Goal: Contribute content: Add original content to the website for others to see

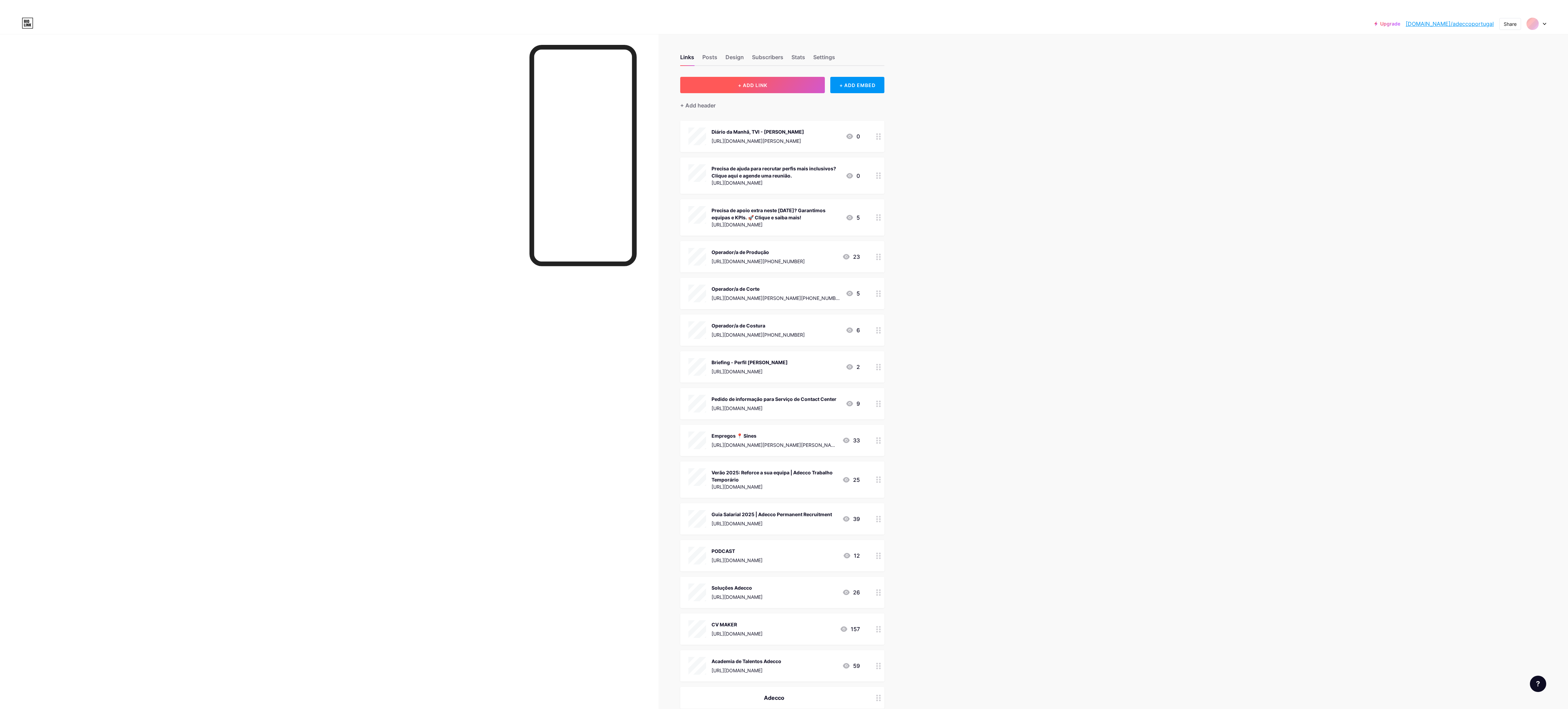
click at [735, 86] on button "+ ADD LINK" at bounding box center [752, 85] width 145 height 16
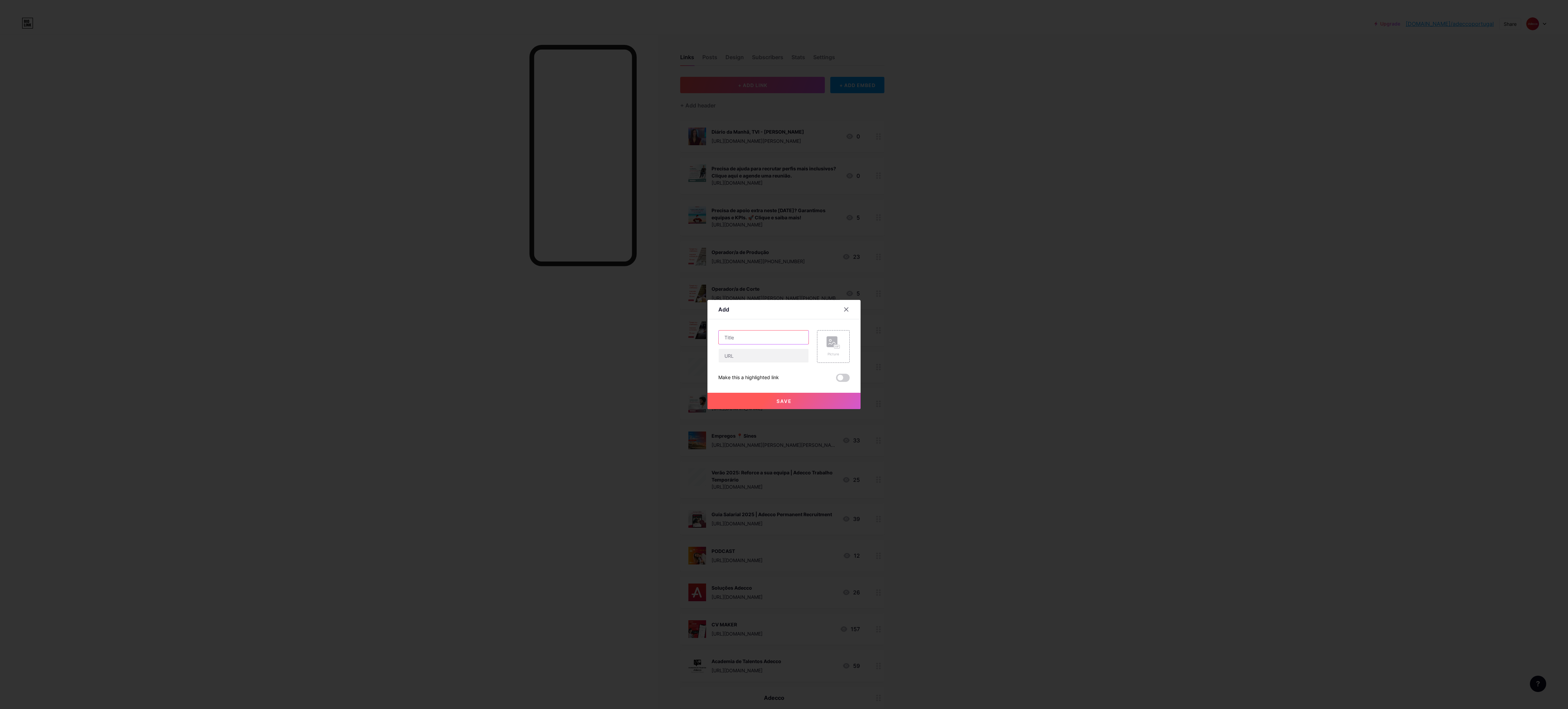
click at [748, 342] on input "text" at bounding box center [763, 337] width 89 height 14
type input "Trainee de RH - [GEOGRAPHIC_DATA]"
click at [757, 351] on input "text" at bounding box center [763, 355] width 89 height 14
paste input "[URL][DOMAIN_NAME][PHONE_NUMBER]"
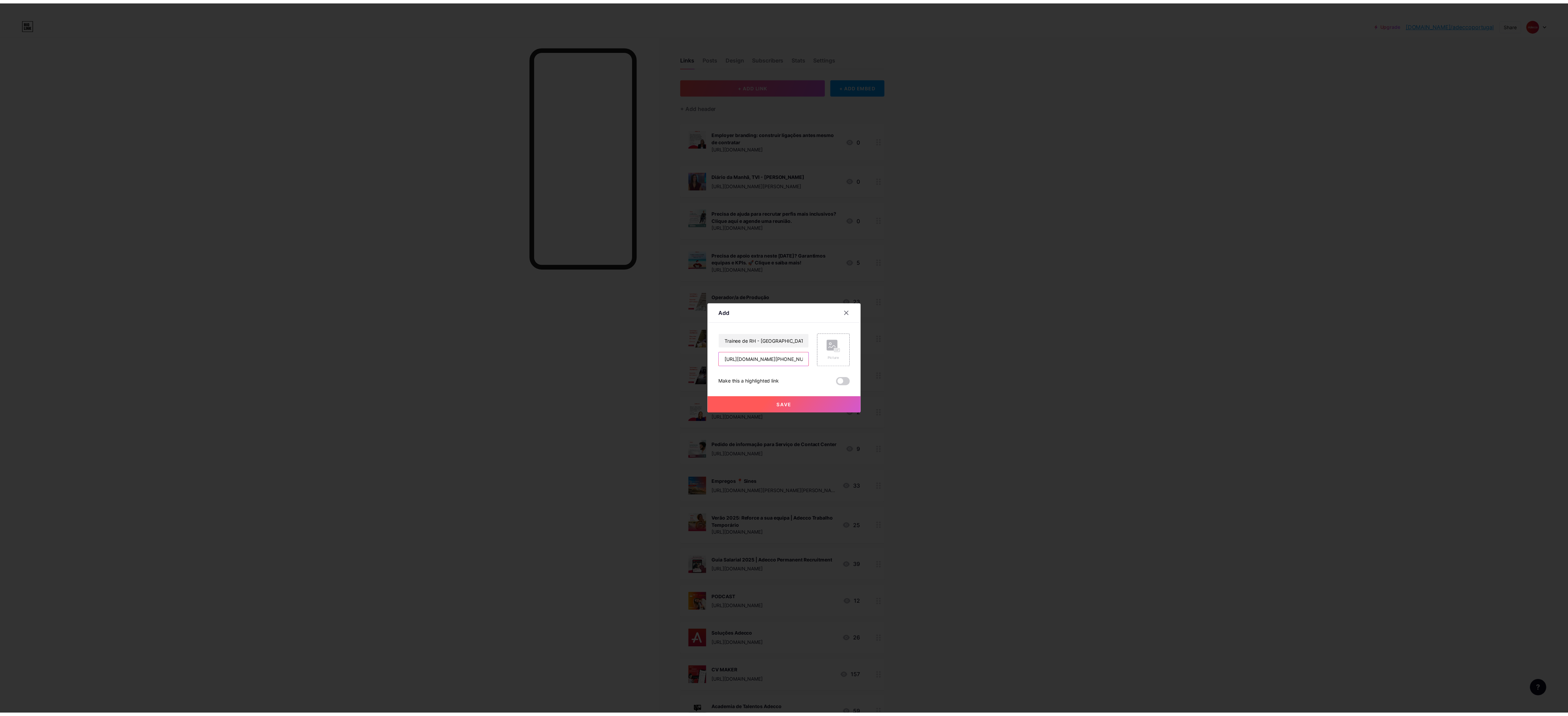
scroll to position [0, 440]
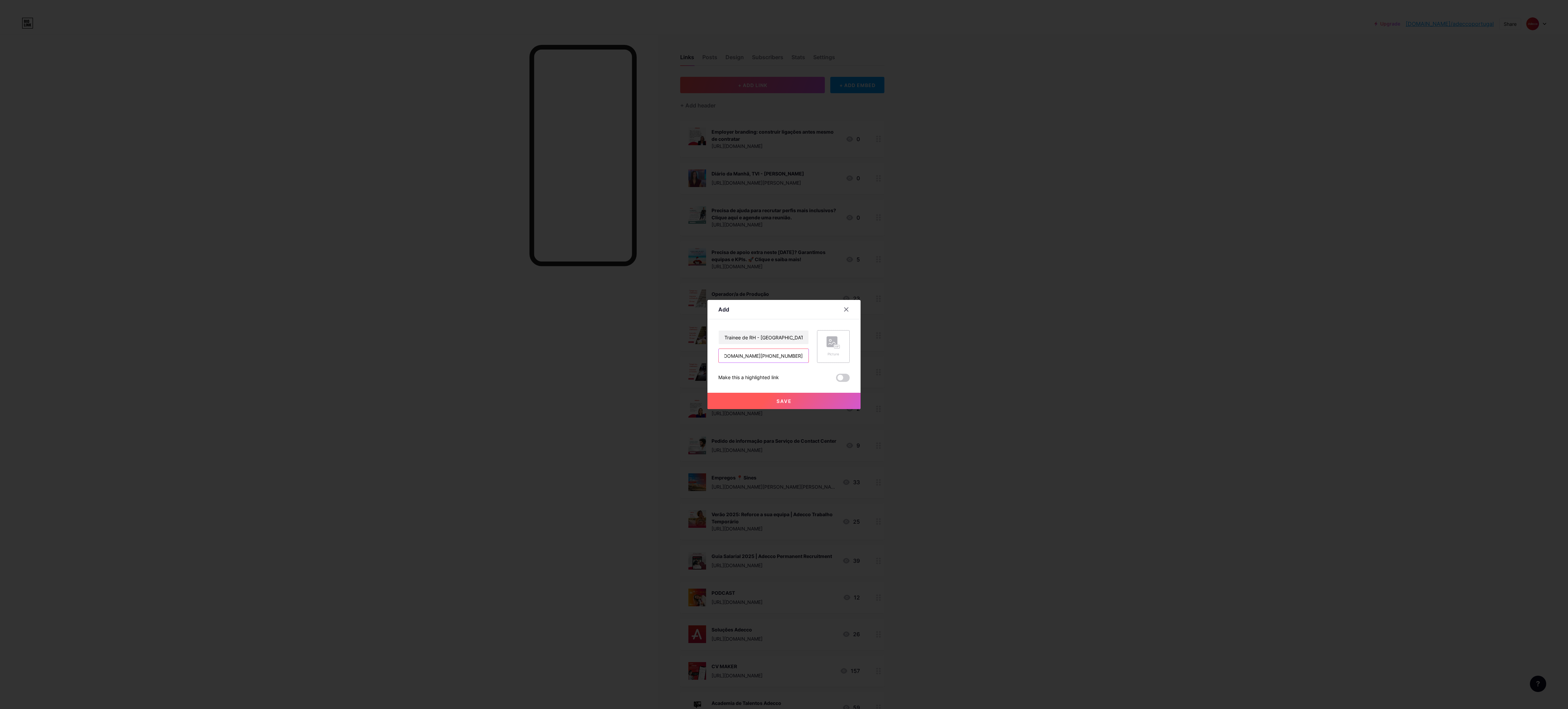
type input "[URL][DOMAIN_NAME][PHONE_NUMBER]"
click at [818, 344] on div "Picture" at bounding box center [833, 347] width 33 height 33
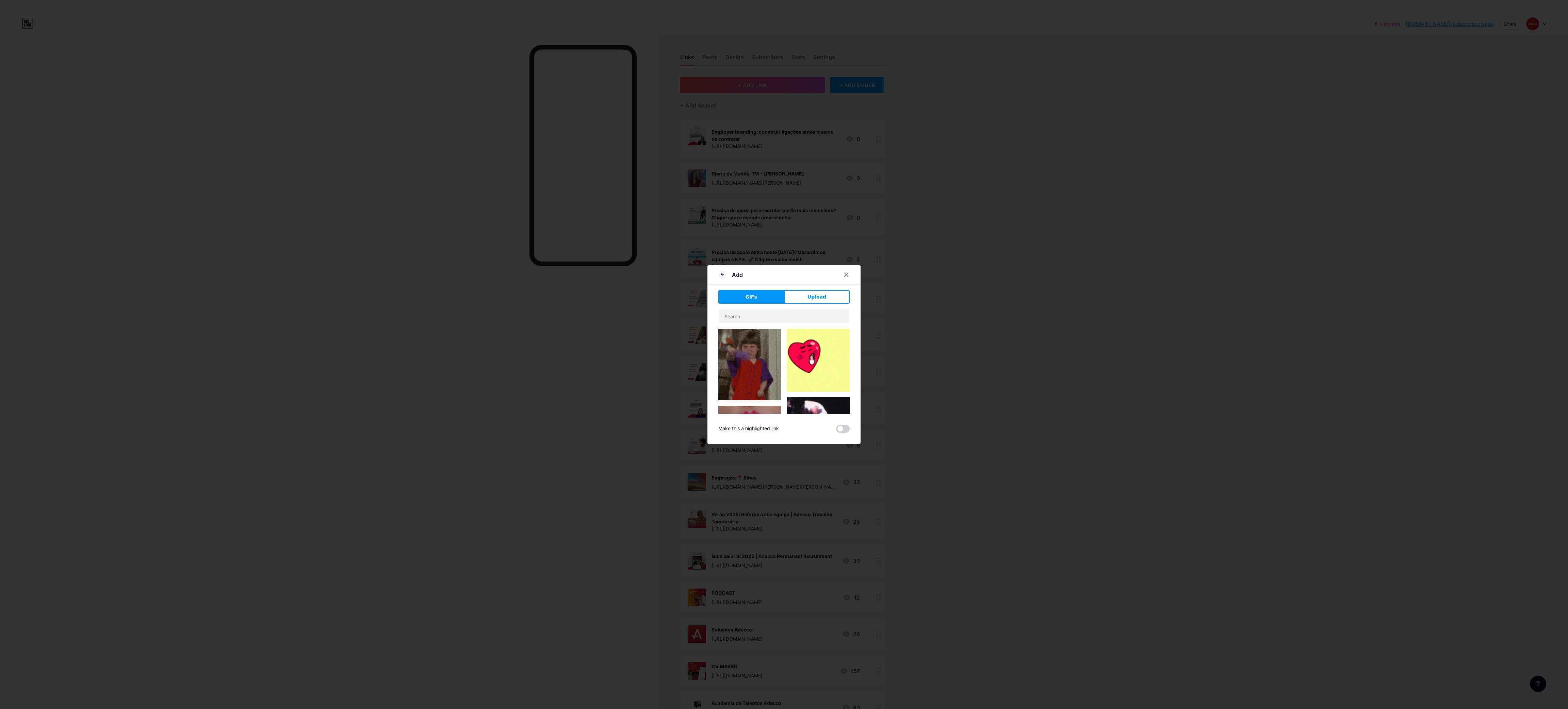
click at [822, 291] on button "Upload" at bounding box center [817, 296] width 65 height 14
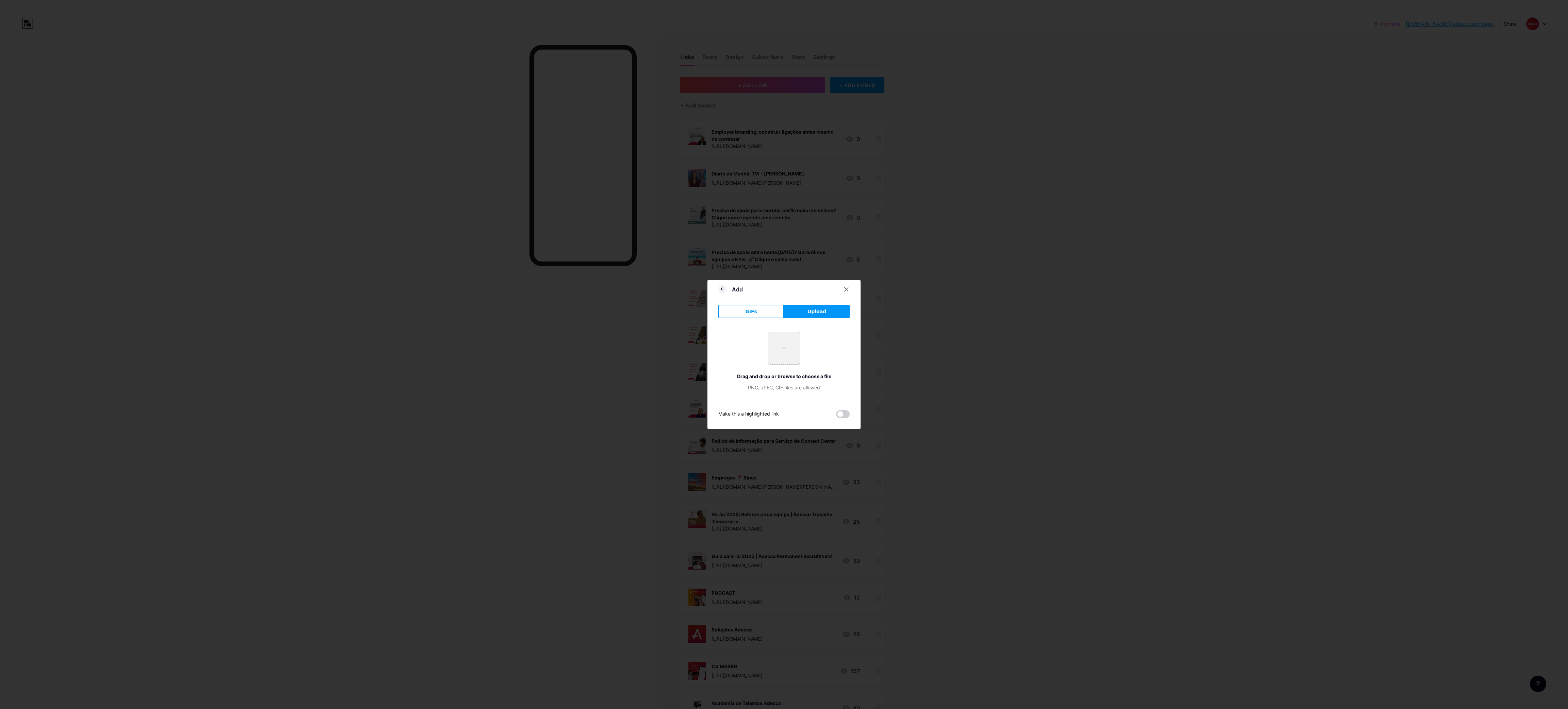
click at [772, 349] on input "file" at bounding box center [784, 348] width 32 height 32
type input "C:\fakepath\[PERSON_NAME] Trainee RH.png"
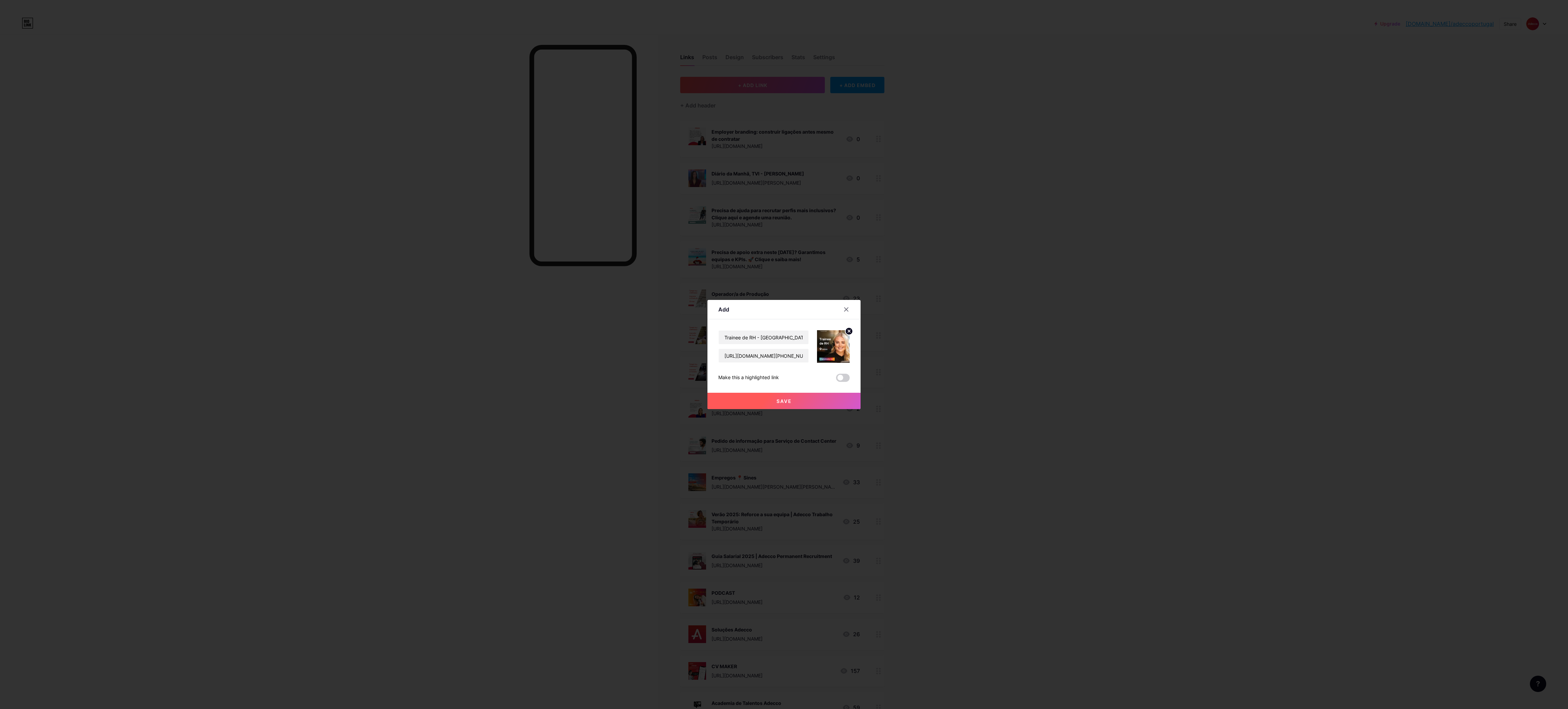
click at [781, 400] on span "Save" at bounding box center [783, 401] width 15 height 6
